Goal: Information Seeking & Learning: Learn about a topic

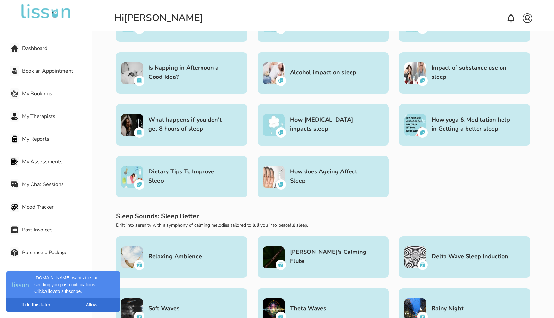
scroll to position [366, 0]
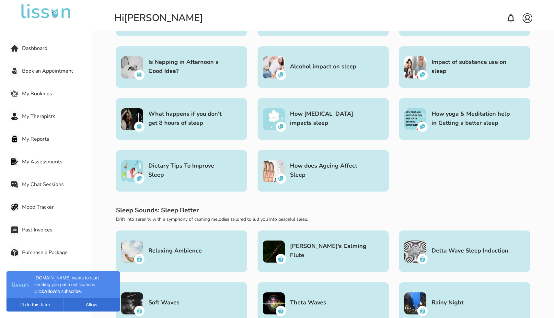
click at [306, 174] on h3 "How does Ageing Affect Sleep" at bounding box center [330, 170] width 81 height 18
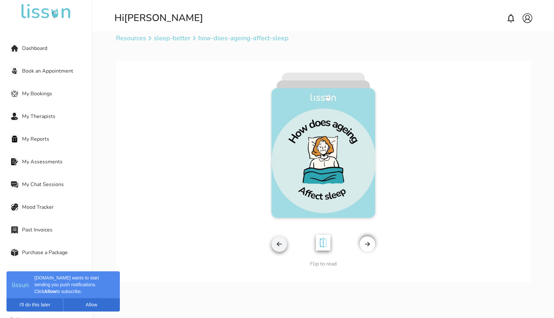
click at [319, 242] on img at bounding box center [323, 244] width 22 height 24
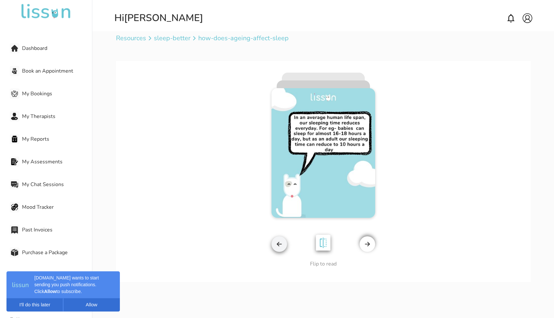
click at [321, 244] on img at bounding box center [323, 244] width 22 height 24
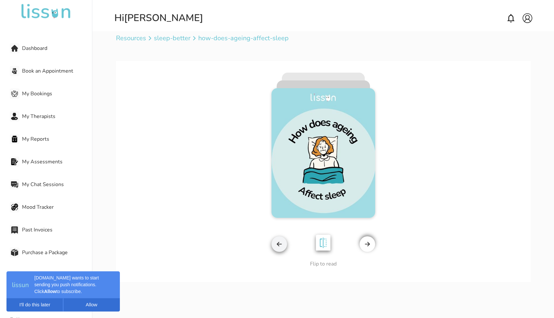
click at [372, 244] on div at bounding box center [368, 244] width 16 height 16
click at [365, 244] on img at bounding box center [367, 244] width 6 height 6
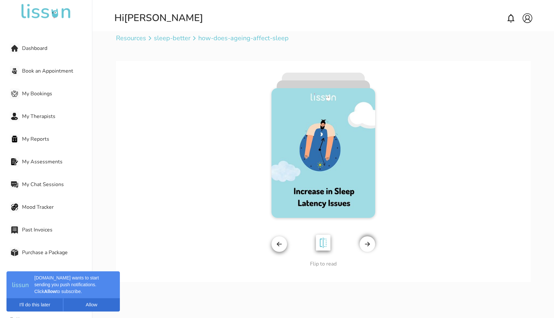
click at [279, 244] on img at bounding box center [279, 244] width 6 height 6
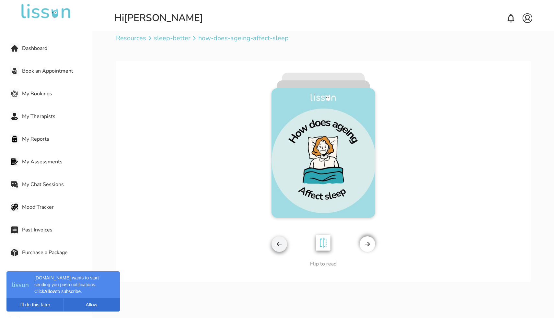
click at [279, 244] on img at bounding box center [279, 244] width 6 height 6
click at [281, 244] on img at bounding box center [279, 244] width 6 height 6
click at [370, 244] on img at bounding box center [367, 244] width 6 height 6
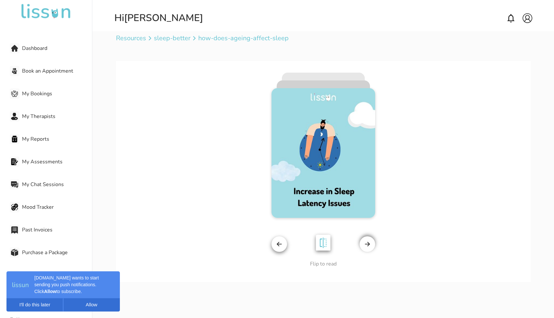
click at [320, 242] on img at bounding box center [323, 244] width 22 height 24
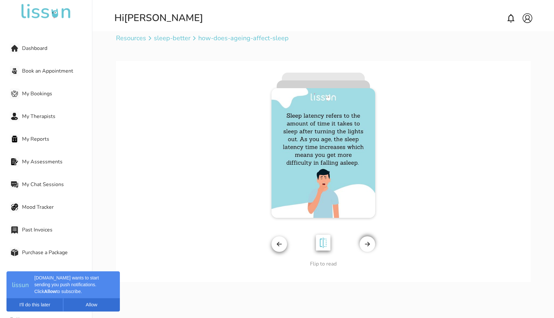
click at [320, 242] on img at bounding box center [323, 244] width 22 height 24
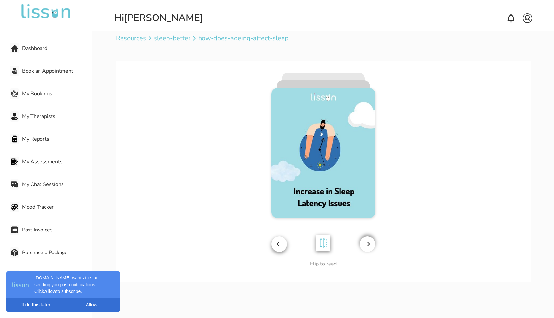
click at [369, 245] on img at bounding box center [367, 244] width 6 height 6
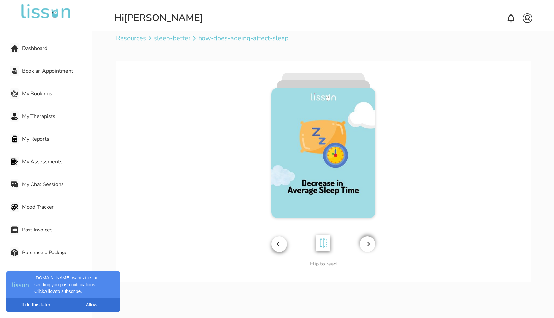
click at [324, 243] on img at bounding box center [323, 244] width 22 height 24
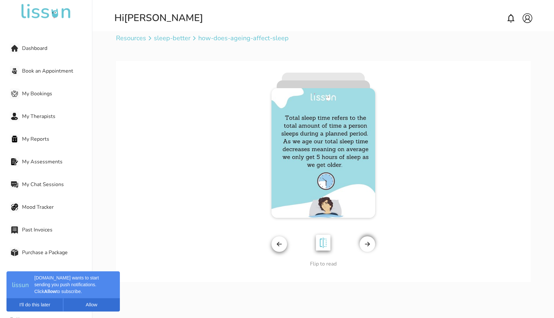
click at [323, 244] on img at bounding box center [323, 244] width 22 height 24
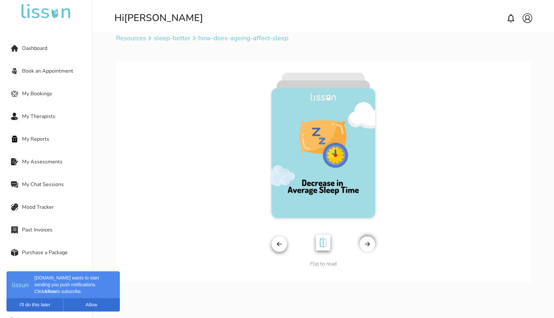
click at [323, 244] on img at bounding box center [323, 244] width 22 height 24
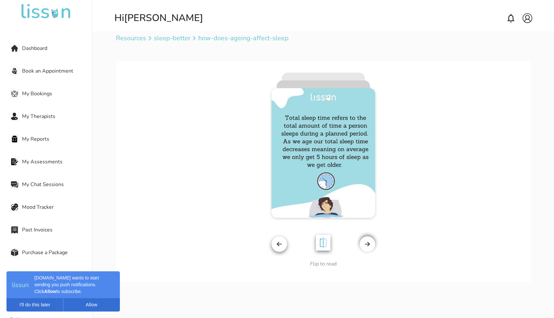
click at [323, 244] on img at bounding box center [323, 244] width 22 height 24
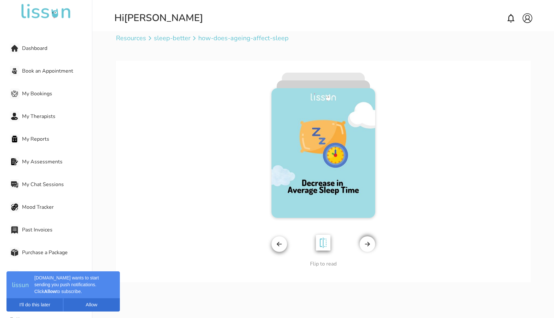
click at [323, 244] on img at bounding box center [323, 244] width 22 height 24
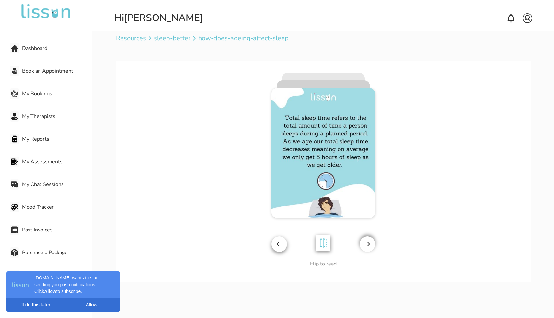
click at [324, 244] on img at bounding box center [323, 244] width 22 height 24
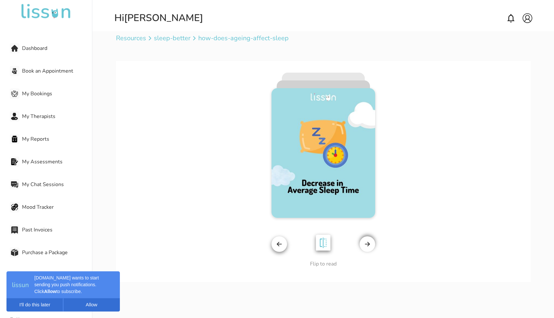
click at [369, 247] on img at bounding box center [367, 244] width 6 height 6
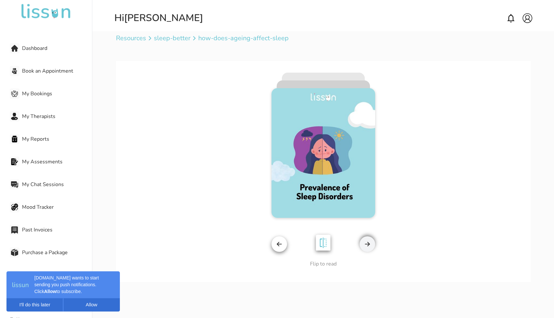
click at [325, 243] on img at bounding box center [323, 244] width 22 height 24
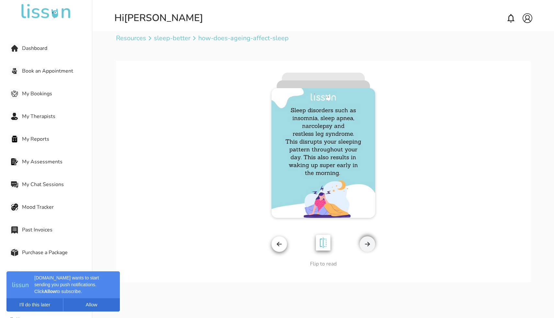
click at [326, 243] on img at bounding box center [323, 244] width 22 height 24
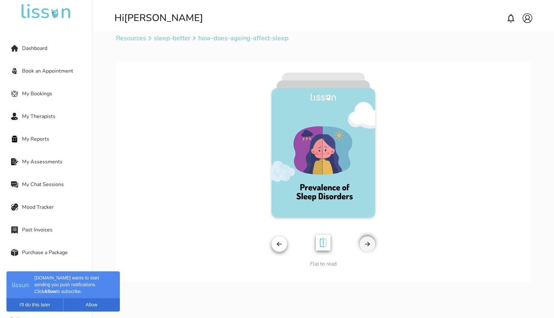
click at [371, 247] on div at bounding box center [368, 244] width 16 height 16
click at [179, 41] on p "sleep-better" at bounding box center [172, 38] width 37 height 9
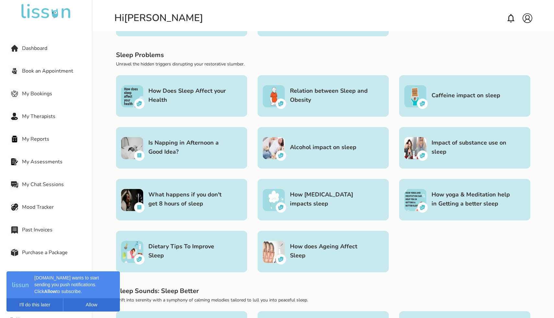
scroll to position [132, 0]
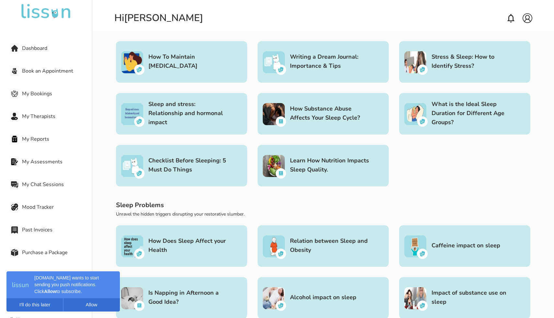
click at [313, 169] on h3 "Learn How Nutrition Impacts Sleep Quality." at bounding box center [330, 165] width 81 height 18
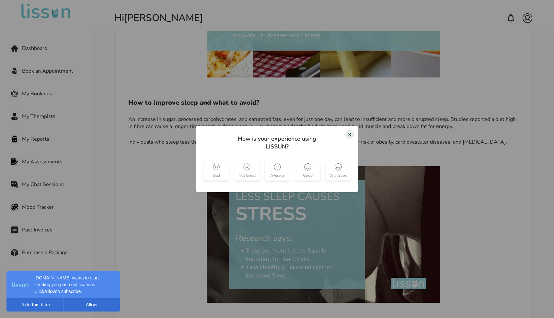
scroll to position [480, 0]
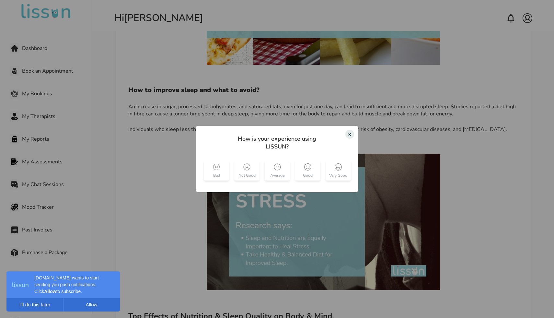
click at [350, 135] on div "x" at bounding box center [350, 134] width 9 height 9
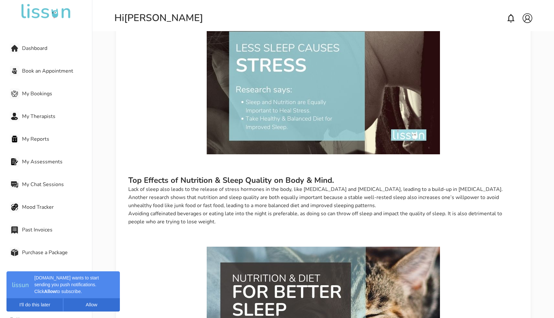
scroll to position [620, 0]
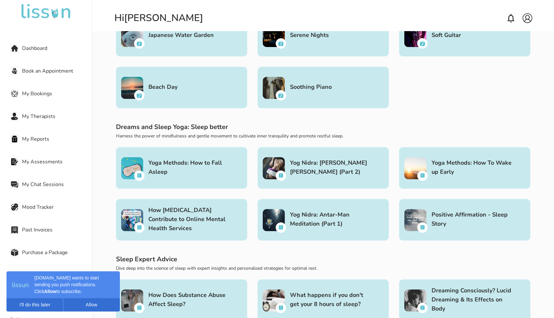
scroll to position [790, 0]
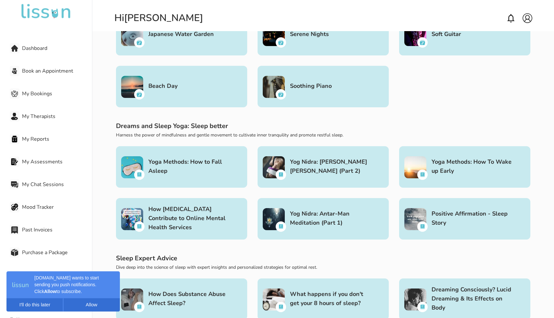
click at [312, 86] on h3 "Soothing Piano" at bounding box center [311, 85] width 42 height 9
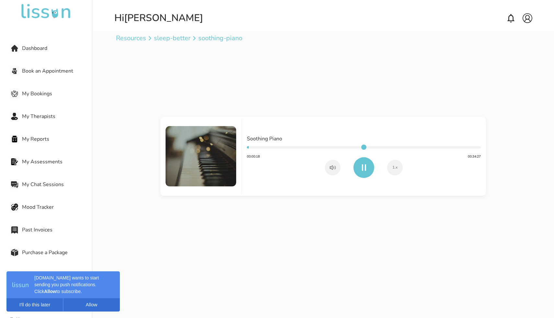
type input "**"
click at [180, 38] on p "sleep-better" at bounding box center [172, 38] width 37 height 9
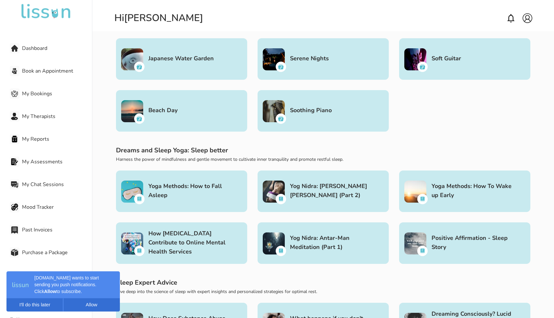
scroll to position [767, 0]
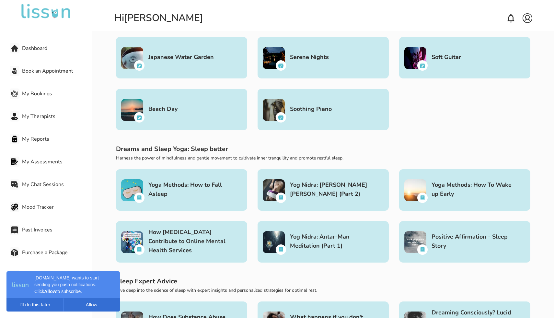
click at [306, 184] on h3 "Yog Nidra: [PERSON_NAME] [PERSON_NAME] (Part 2)" at bounding box center [330, 189] width 81 height 18
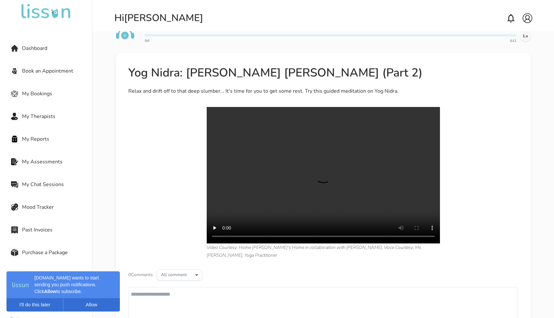
scroll to position [22, 0]
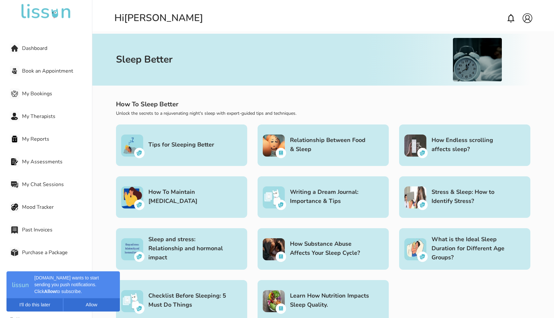
click at [36, 46] on span "Dashboard" at bounding box center [57, 48] width 70 height 8
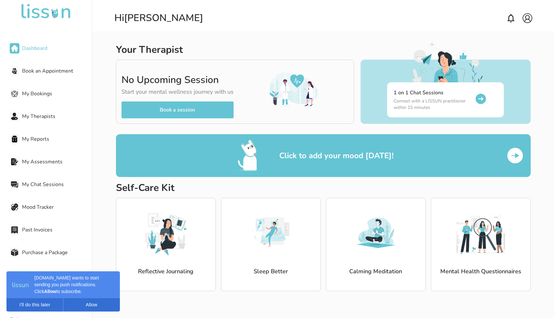
click at [385, 255] on img at bounding box center [376, 233] width 49 height 49
click at [457, 242] on img at bounding box center [481, 233] width 49 height 49
click at [481, 234] on img at bounding box center [481, 233] width 49 height 49
